Goal: Find specific page/section: Find specific page/section

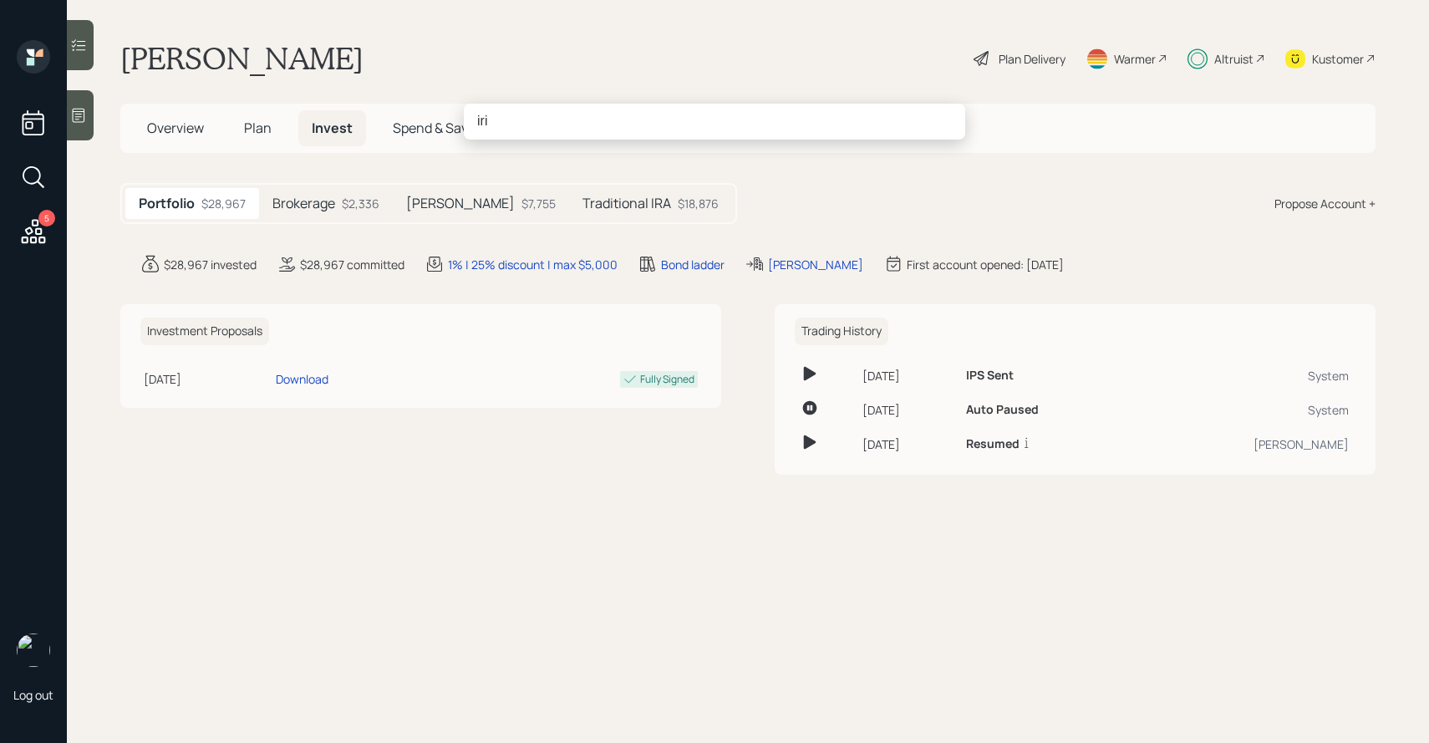
type input "iri"
click at [31, 229] on icon at bounding box center [34, 231] width 24 height 24
